Goal: Find specific page/section: Find specific page/section

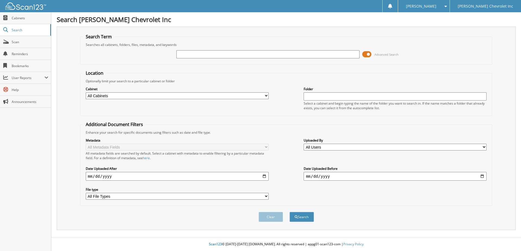
click at [13, 30] on span "Search" at bounding box center [30, 30] width 36 height 5
type input "5"
click at [17, 26] on link "Search" at bounding box center [25, 30] width 51 height 12
type input "5111"
click at [289, 211] on button "Search" at bounding box center [301, 216] width 24 height 10
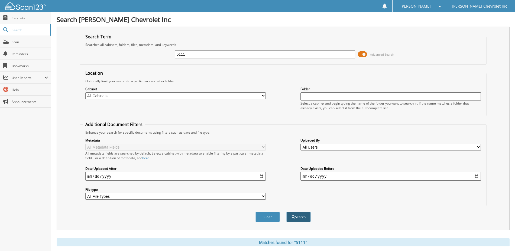
click at [300, 215] on button "Search" at bounding box center [299, 216] width 24 height 10
click at [273, 216] on button "Clear" at bounding box center [268, 216] width 24 height 10
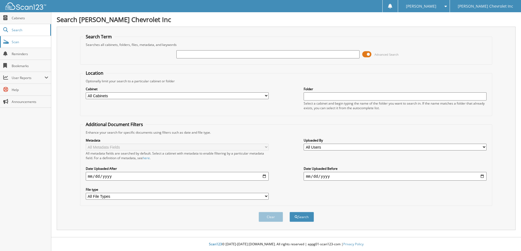
click at [34, 42] on span "Scan" at bounding box center [30, 42] width 37 height 5
click at [367, 55] on span at bounding box center [366, 54] width 9 height 8
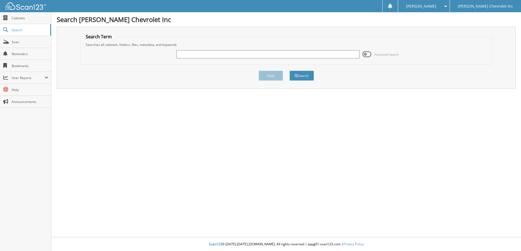
click at [275, 57] on input "text" at bounding box center [267, 54] width 183 height 8
click at [277, 58] on input "text" at bounding box center [267, 54] width 183 height 8
type input "5111"
click at [299, 72] on button "Search" at bounding box center [301, 75] width 24 height 10
